Goal: Find contact information: Find contact information

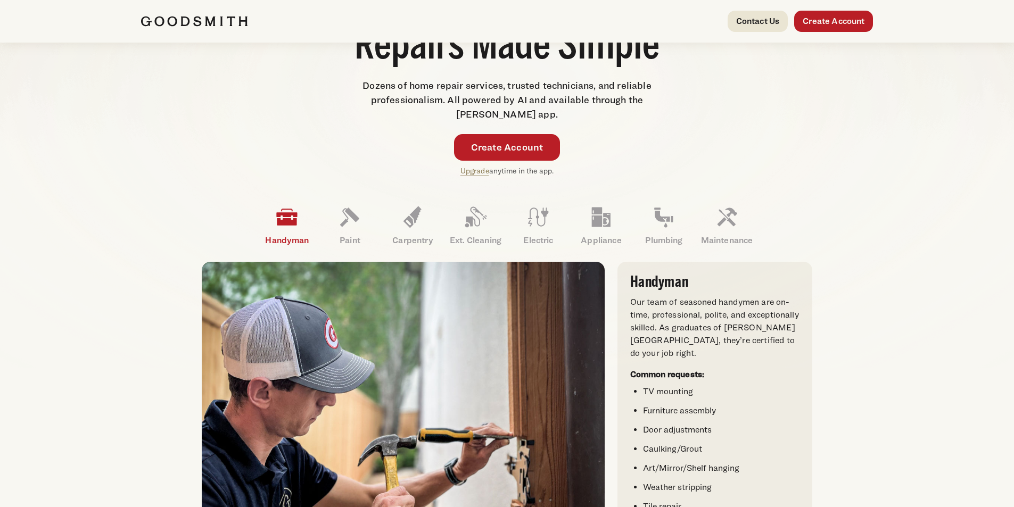
scroll to position [266, 0]
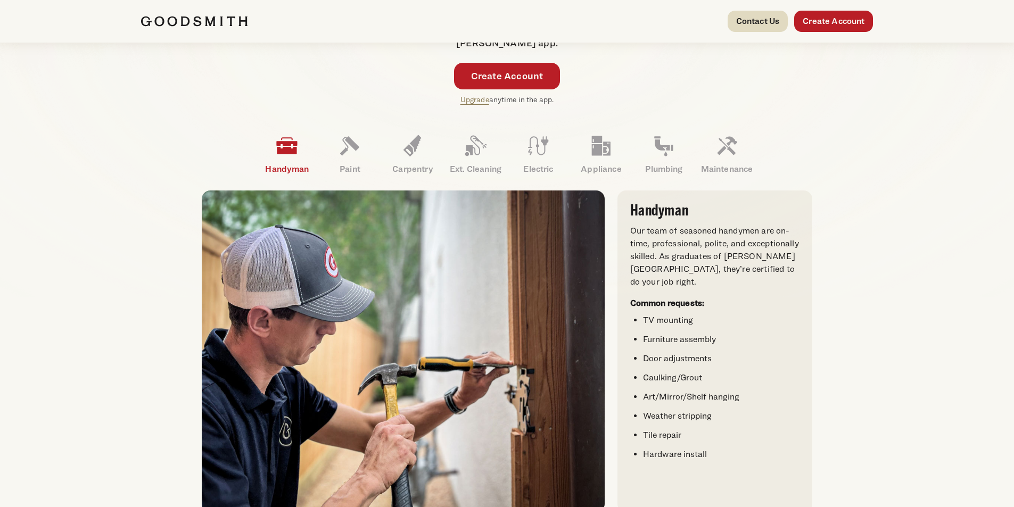
click at [769, 14] on link "Contact Us" at bounding box center [757, 21] width 61 height 21
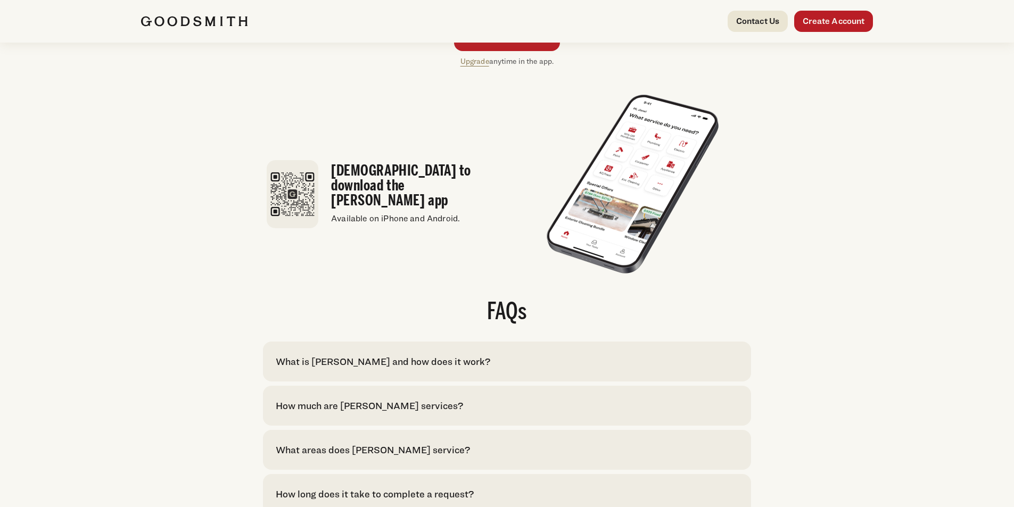
scroll to position [1915, 0]
